Goal: Transaction & Acquisition: Purchase product/service

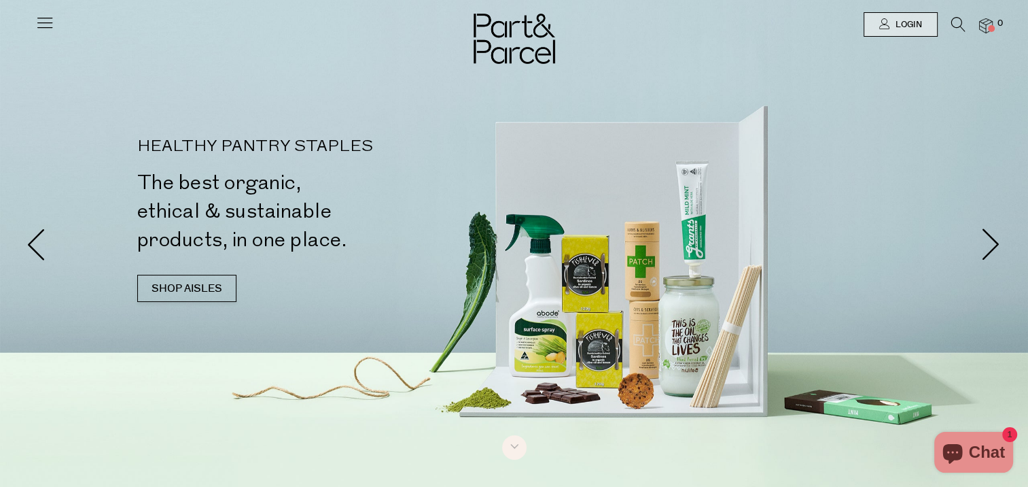
click at [959, 25] on icon at bounding box center [958, 24] width 14 height 15
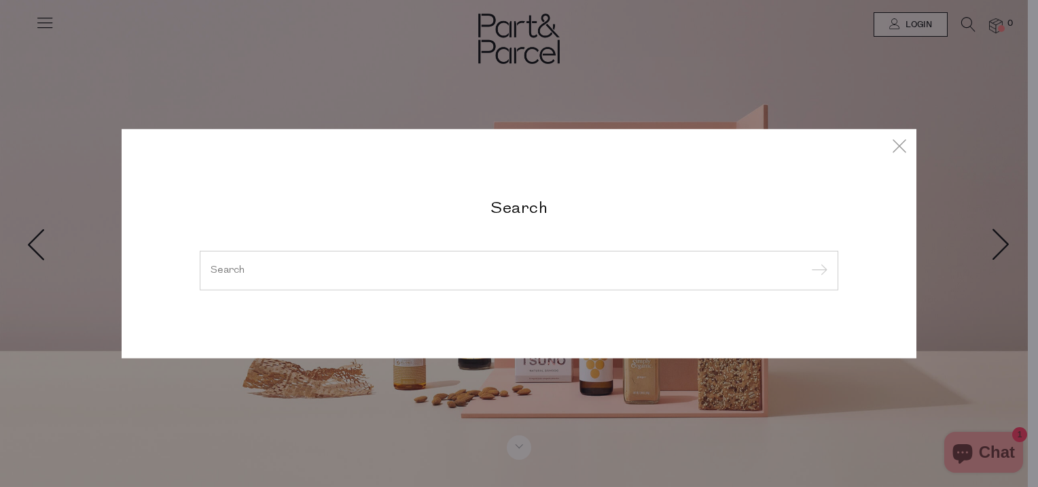
click at [550, 266] on input "search" at bounding box center [519, 270] width 617 height 10
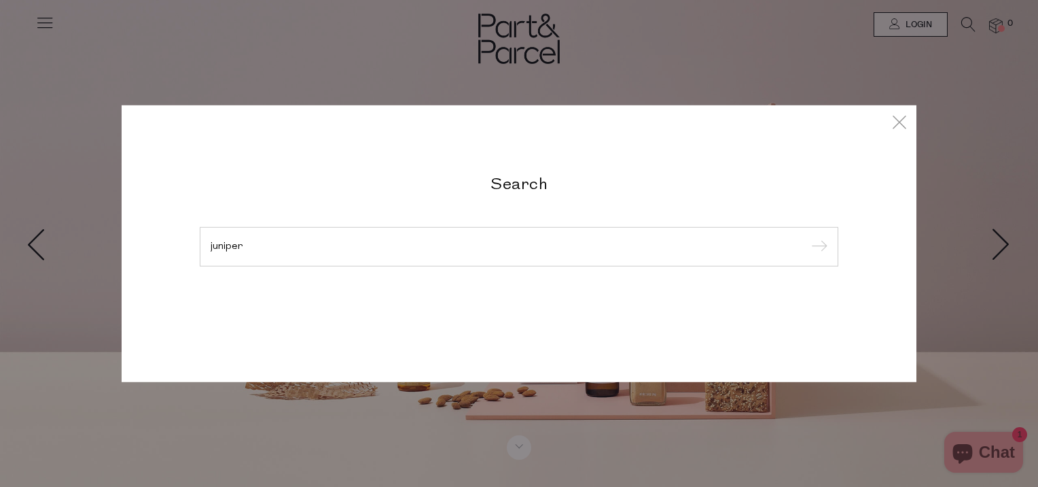
type input "juniper"
click at [807, 237] on input "submit" at bounding box center [817, 247] width 20 height 20
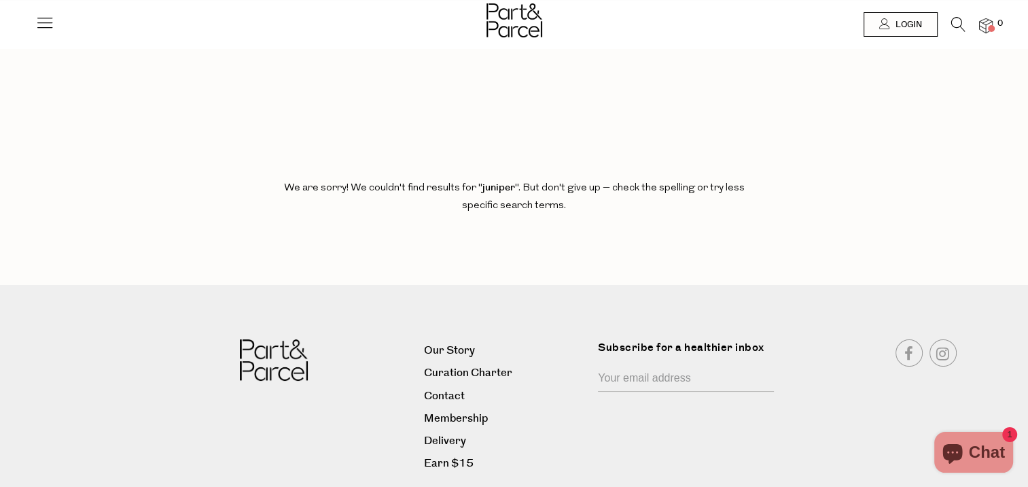
click at [956, 27] on icon at bounding box center [958, 24] width 14 height 15
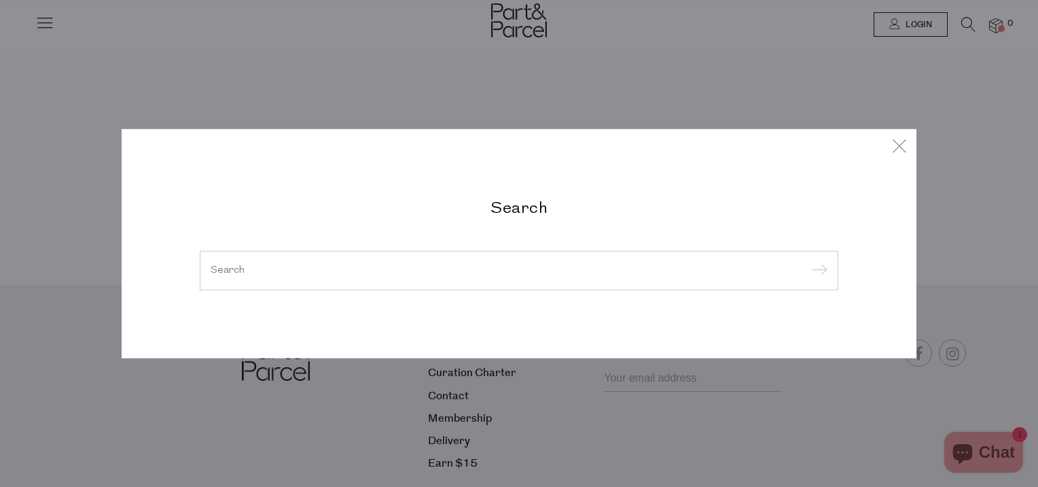
click at [487, 259] on div at bounding box center [519, 270] width 639 height 39
click at [475, 277] on div at bounding box center [519, 270] width 639 height 39
click at [328, 266] on input "search" at bounding box center [519, 270] width 617 height 10
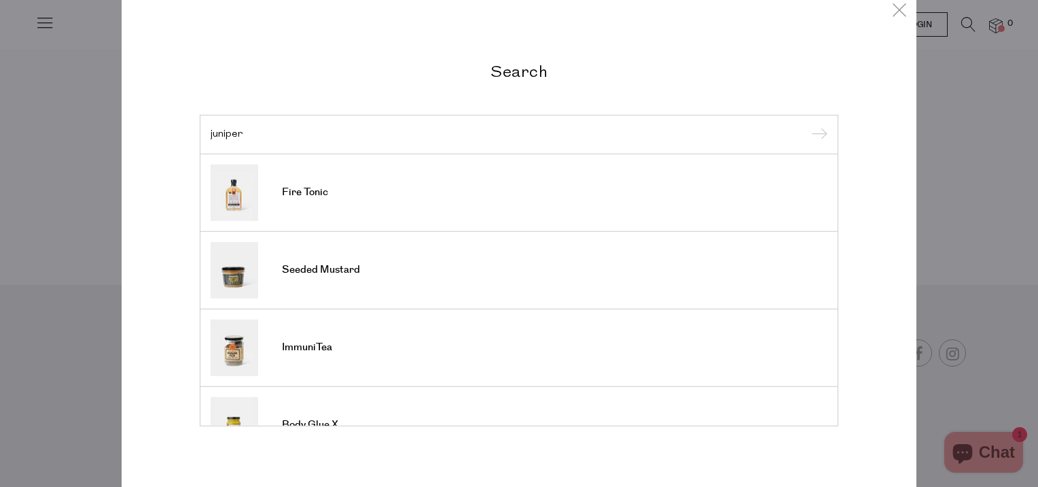
type input "juniper"
click at [807, 125] on input "submit" at bounding box center [817, 135] width 20 height 20
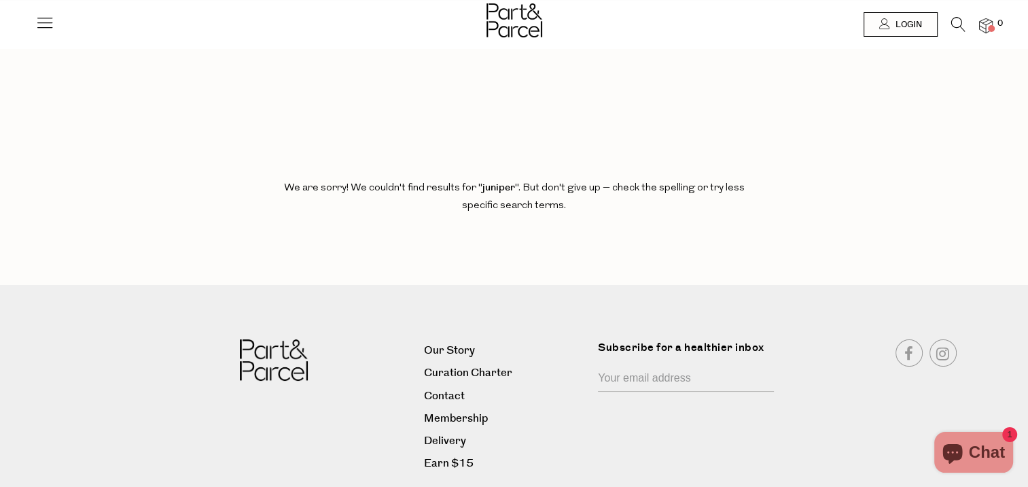
click at [956, 29] on icon at bounding box center [958, 24] width 14 height 15
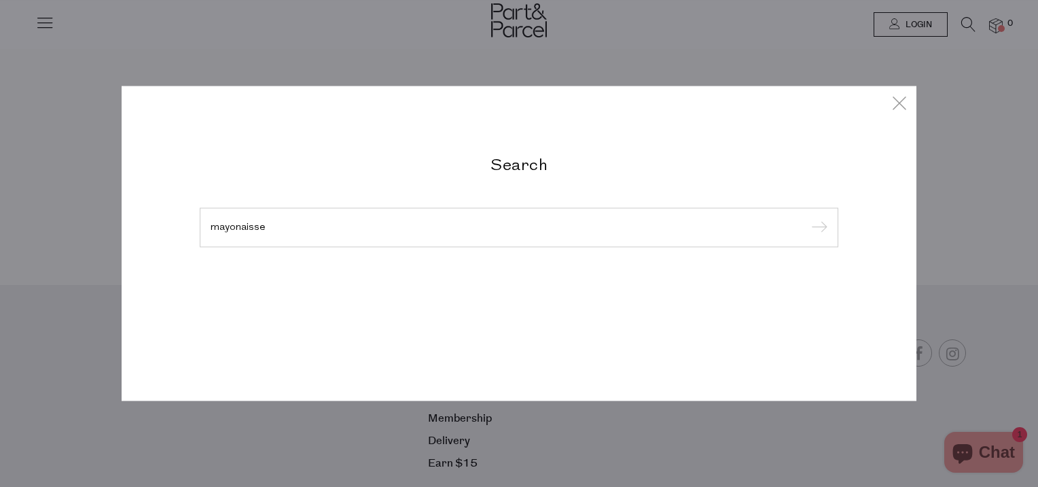
type input "mayonaisse"
click at [807, 218] on input "submit" at bounding box center [817, 228] width 20 height 20
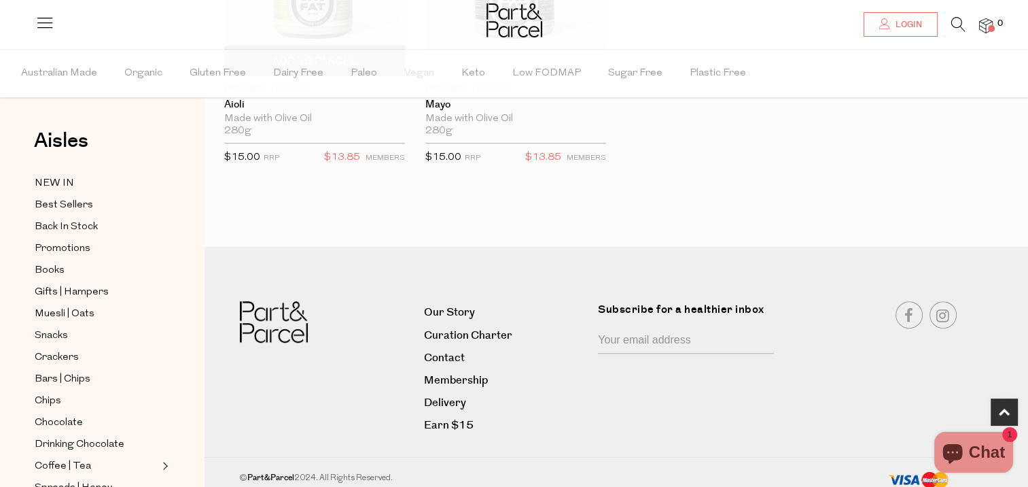
scroll to position [625, 0]
